Goal: Information Seeking & Learning: Learn about a topic

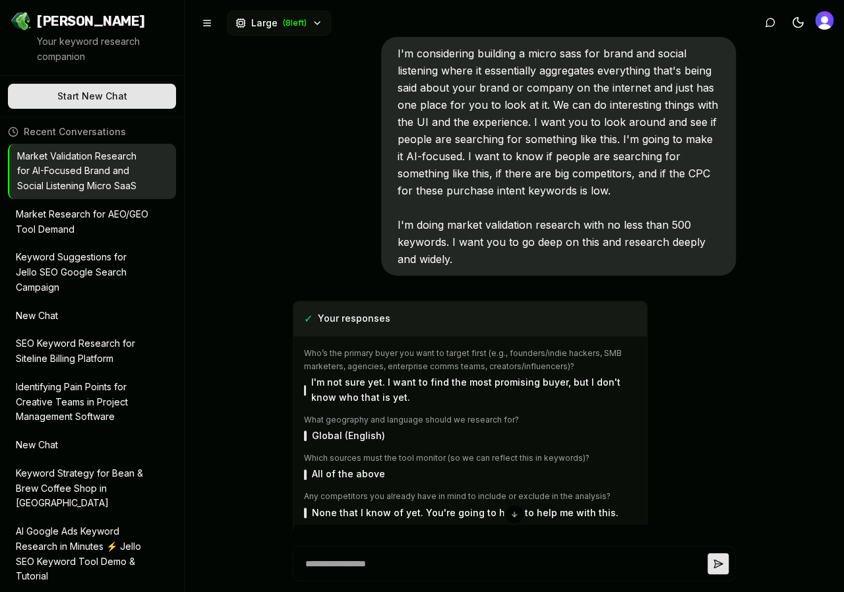
click at [68, 225] on p "Market Research for AEO/GEO Tool Demand" at bounding box center [83, 222] width 134 height 30
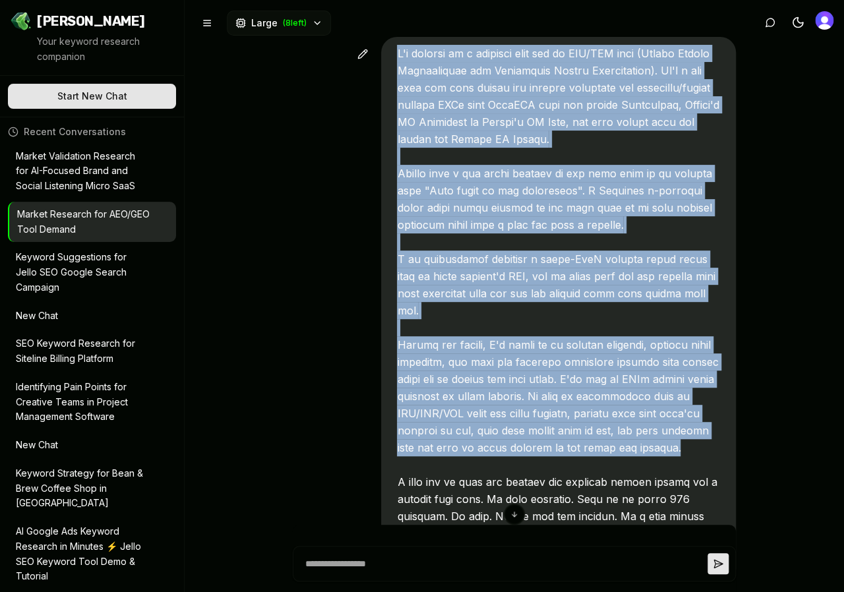
drag, startPoint x: 445, startPoint y: 446, endPoint x: 396, endPoint y: 61, distance: 388.1
click at [396, 61] on div at bounding box center [558, 310] width 355 height 547
copy span "I'm working on a business idea for an AEO/GEO tool (Answer Engine Optimization …"
click at [71, 179] on p "Market Validation Research for AI-Focused Brand and Social Listening Micro SaaS" at bounding box center [83, 171] width 134 height 45
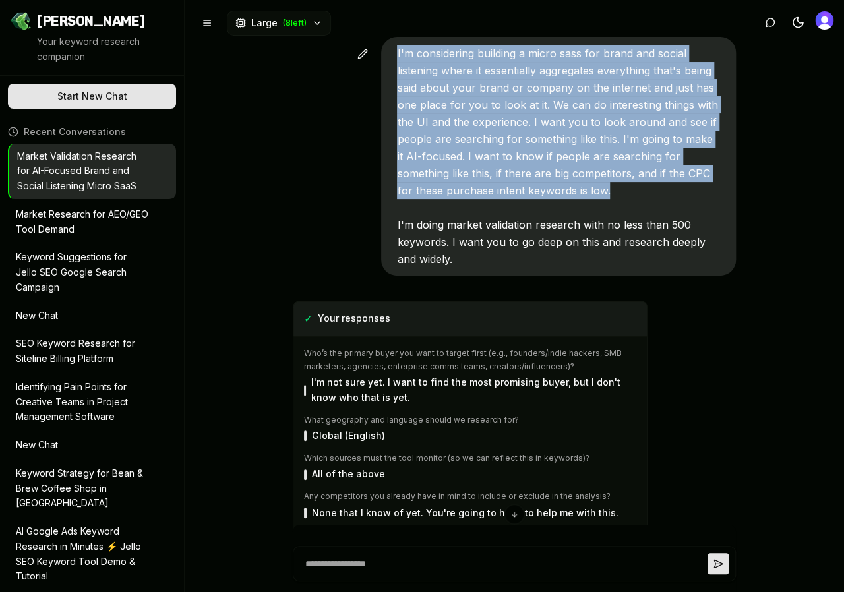
drag, startPoint x: 619, startPoint y: 189, endPoint x: 355, endPoint y: 38, distance: 304.8
click at [355, 38] on div "I'm considering building a micro sass for brand and social listening where it e…" at bounding box center [514, 153] width 443 height 265
click at [539, 136] on span "I'm considering building a micro sass for brand and social listening where it e…" at bounding box center [557, 156] width 320 height 219
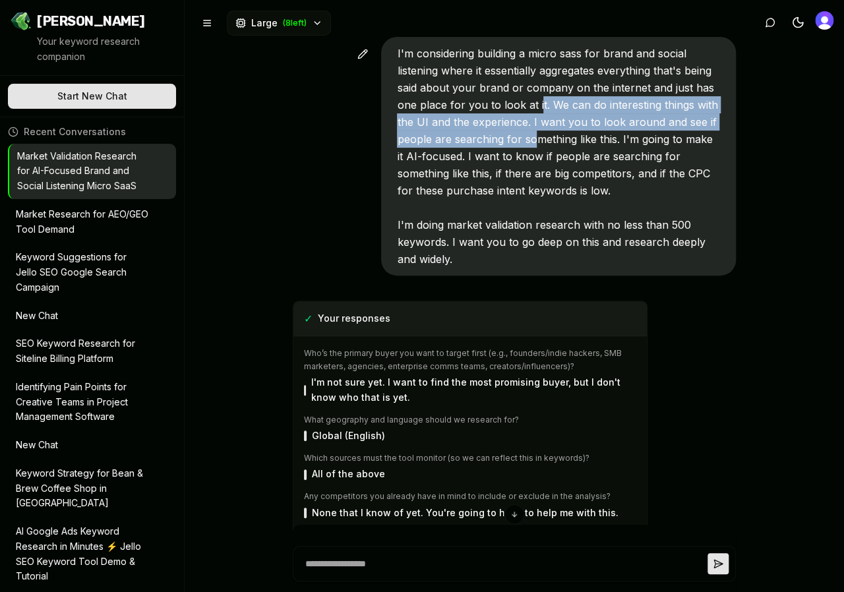
drag, startPoint x: 539, startPoint y: 105, endPoint x: 537, endPoint y: 135, distance: 30.4
click at [537, 135] on span "I'm considering building a micro sass for brand and social listening where it e…" at bounding box center [557, 156] width 320 height 219
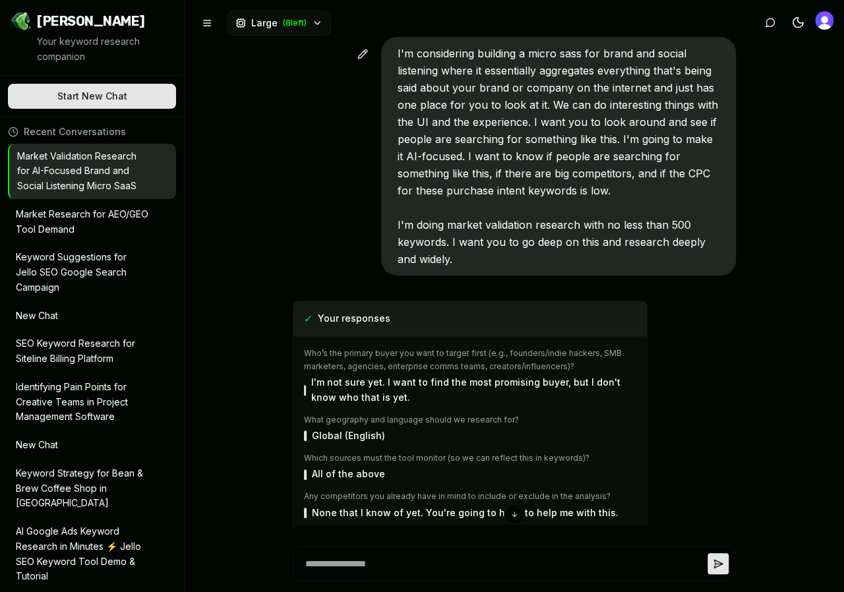
click at [529, 152] on span "I'm considering building a micro sass for brand and social listening where it e…" at bounding box center [557, 156] width 320 height 219
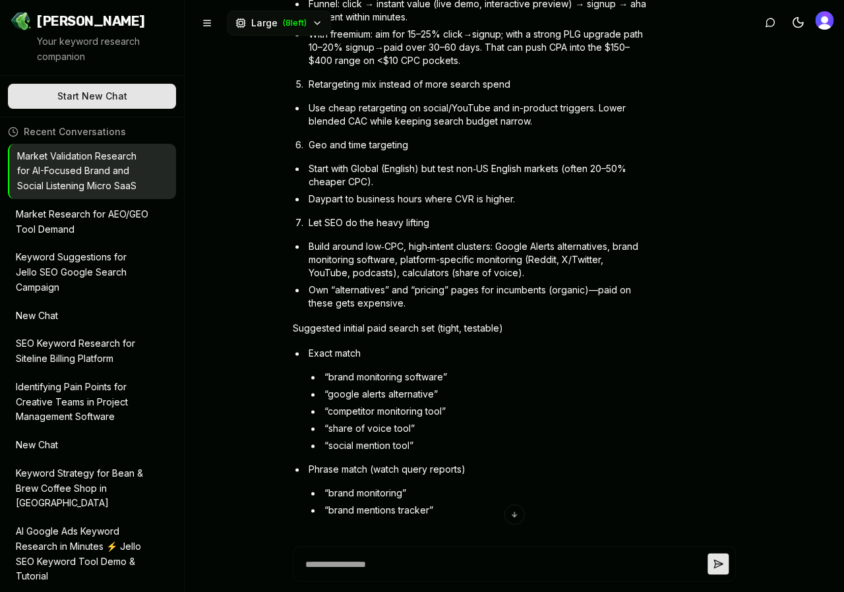
scroll to position [12098, 0]
